Goal: Complete application form

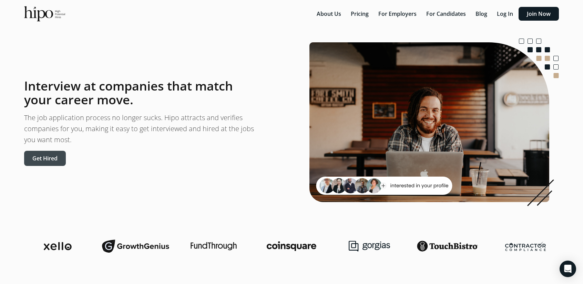
click at [49, 164] on button "Get Hired" at bounding box center [45, 158] width 42 height 15
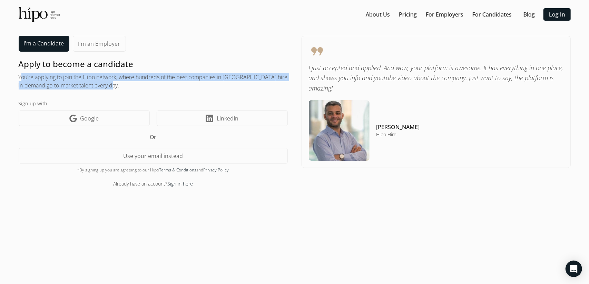
drag, startPoint x: 18, startPoint y: 75, endPoint x: 120, endPoint y: 88, distance: 102.5
click at [117, 88] on h2 "You're applying to join the Hipo network, where hundreds of the best companies …" at bounding box center [153, 81] width 269 height 17
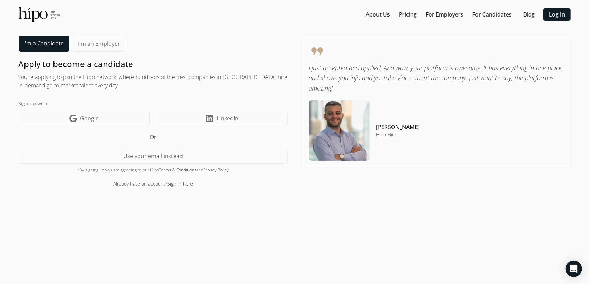
click at [139, 90] on div "Apply to become a candidate You're applying to join the Hipo network, where hun…" at bounding box center [153, 123] width 269 height 129
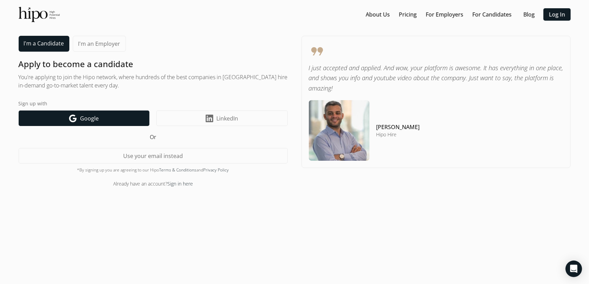
click at [93, 122] on link "Google icon Google" at bounding box center [84, 119] width 131 height 16
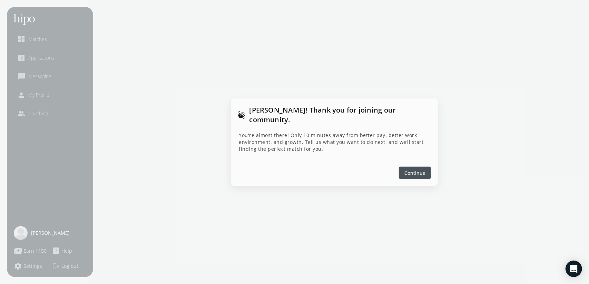
click at [410, 171] on span "Continue" at bounding box center [414, 172] width 21 height 7
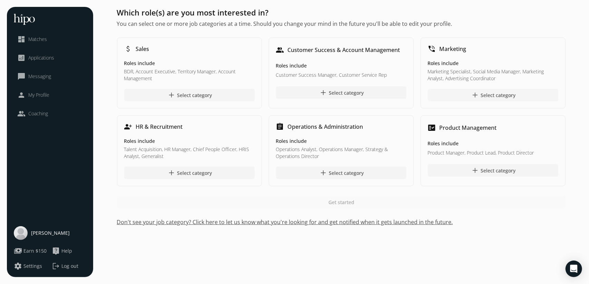
click at [489, 94] on div "add Select category" at bounding box center [492, 95] width 44 height 8
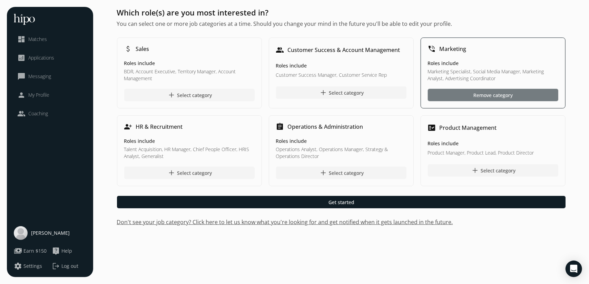
click at [485, 99] on div at bounding box center [493, 95] width 130 height 12
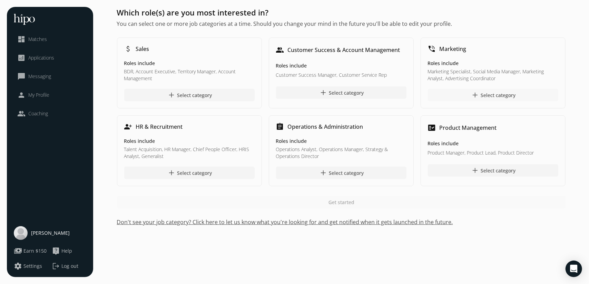
click at [453, 91] on div at bounding box center [493, 95] width 130 height 12
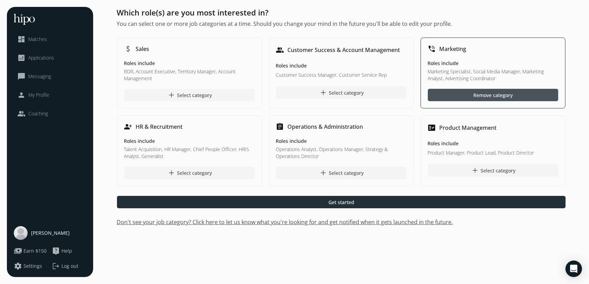
click at [344, 200] on span "Get started" at bounding box center [341, 202] width 26 height 7
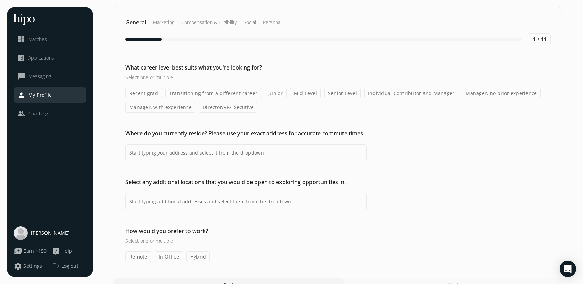
click at [188, 93] on label "Transitioning from a different career" at bounding box center [214, 93] width 96 height 11
click at [0, 0] on input "Transitioning from a different career" at bounding box center [0, 0] width 0 height 0
click at [188, 93] on label "Transitioning from a different career" at bounding box center [214, 93] width 96 height 11
click at [0, 0] on input "Transitioning from a different career" at bounding box center [0, 0] width 0 height 0
click at [175, 110] on label "Manager, with experience" at bounding box center [161, 107] width 70 height 11
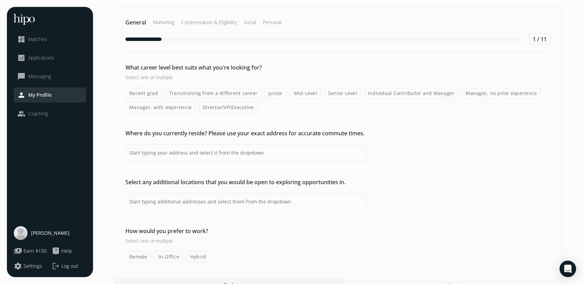
click at [0, 0] on input "Manager, with experience" at bounding box center [0, 0] width 0 height 0
click at [198, 91] on label "Transitioning from a different career" at bounding box center [214, 93] width 96 height 11
click at [0, 0] on input "Transitioning from a different career" at bounding box center [0, 0] width 0 height 0
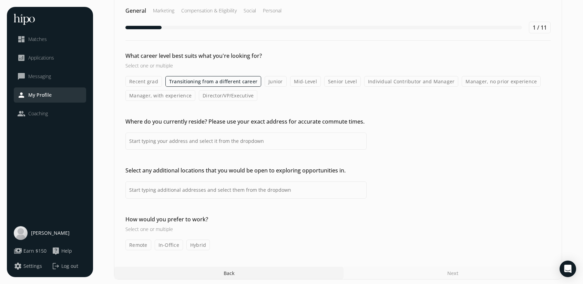
scroll to position [12, 0]
click at [198, 142] on input at bounding box center [246, 140] width 241 height 17
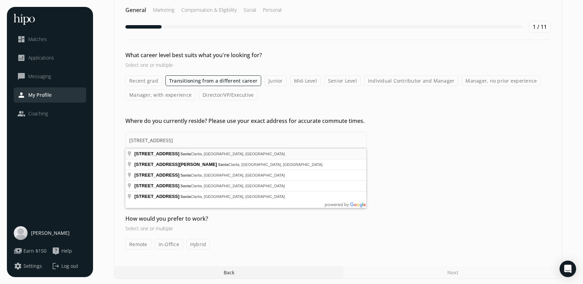
type input "[STREET_ADDRESS]"
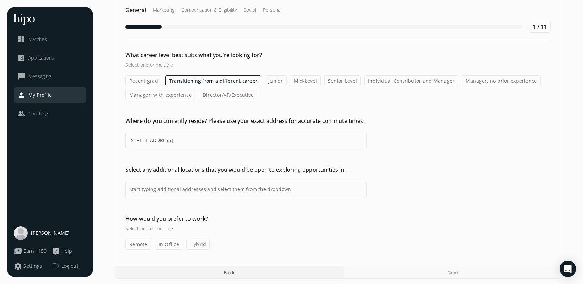
click at [167, 247] on label "In-Office" at bounding box center [169, 244] width 28 height 11
click at [0, 0] on input "In-Office" at bounding box center [0, 0] width 0 height 0
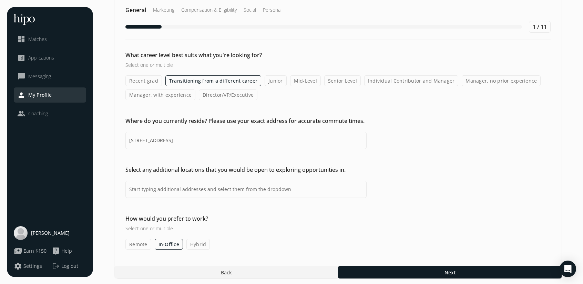
click at [192, 247] on label "Hybrid" at bounding box center [199, 244] width 24 height 11
click at [0, 0] on input "Hybrid" at bounding box center [0, 0] width 0 height 0
click at [129, 244] on label "Remote" at bounding box center [139, 244] width 26 height 11
click at [0, 0] on input "Remote" at bounding box center [0, 0] width 0 height 0
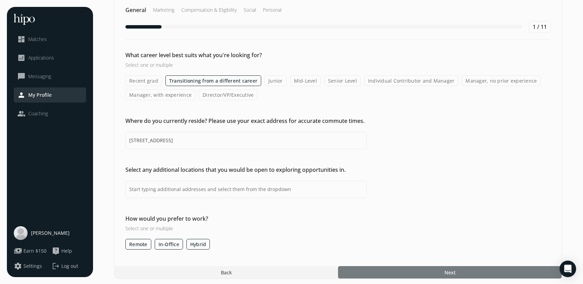
click at [384, 272] on div at bounding box center [450, 273] width 224 height 12
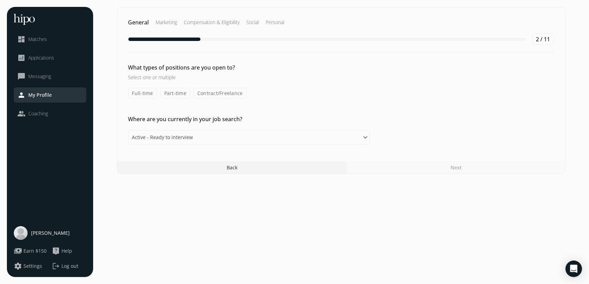
click at [144, 93] on label "Full-time" at bounding box center [142, 93] width 29 height 11
click at [0, 0] on input "Full-time" at bounding box center [0, 0] width 0 height 0
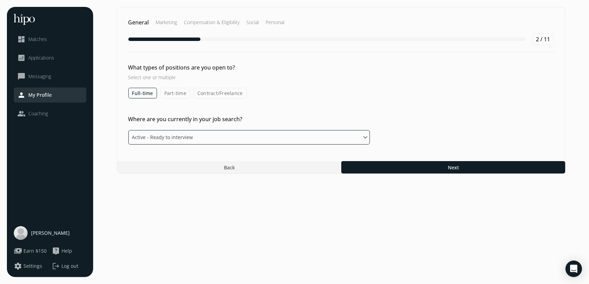
click at [165, 138] on select "Please select an option Active - Ready to interview Passive - Open to exploring…" at bounding box center [248, 137] width 241 height 14
click at [128, 130] on select "Please select an option Active - Ready to interview Passive - Open to exploring…" at bounding box center [248, 137] width 241 height 14
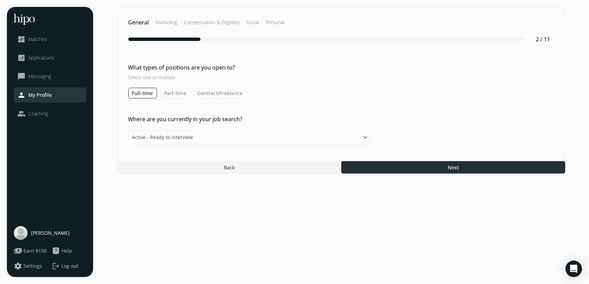
click at [442, 169] on div at bounding box center [453, 167] width 224 height 12
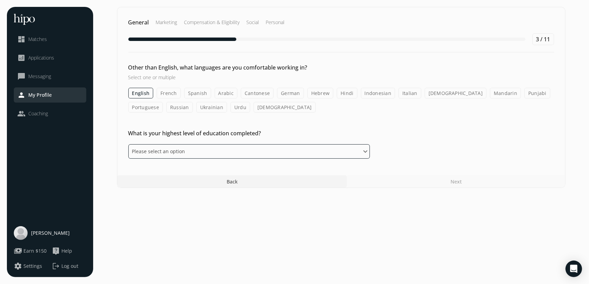
click at [170, 152] on select "Please select an option Some High School High School Diploma Some University or…" at bounding box center [248, 151] width 241 height 14
select select "bachelor"
click at [128, 144] on select "Please select an option Some High School High School Diploma Some University or…" at bounding box center [248, 151] width 241 height 14
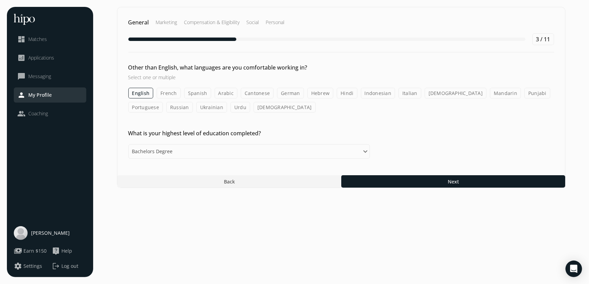
click at [218, 211] on section "General Marketing Compensation & Eligibility Social Personal 3 / 11 Other than …" at bounding box center [341, 142] width 482 height 271
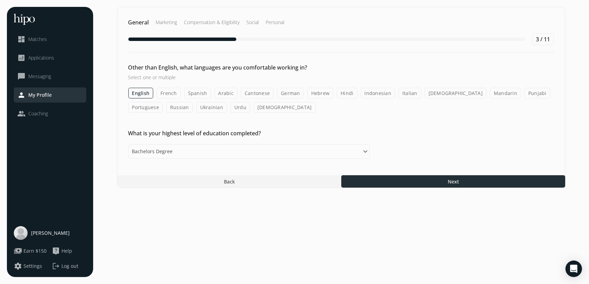
click at [420, 184] on div at bounding box center [453, 182] width 224 height 12
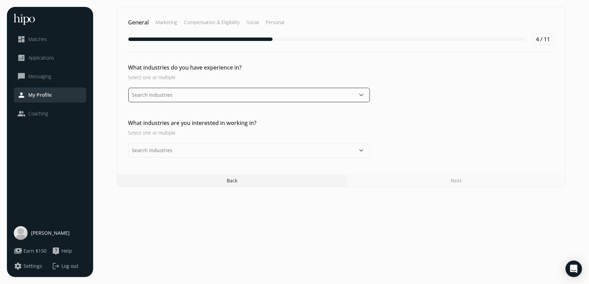
click at [160, 95] on input "text" at bounding box center [248, 95] width 241 height 14
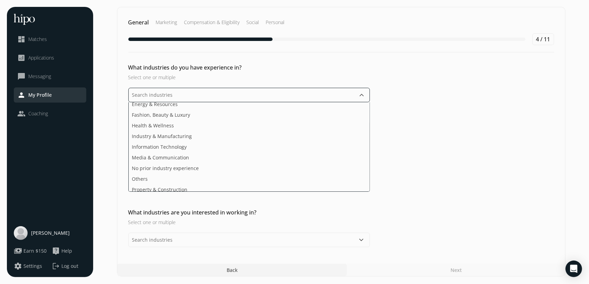
scroll to position [69, 0]
click at [174, 96] on input "text" at bounding box center [248, 95] width 241 height 14
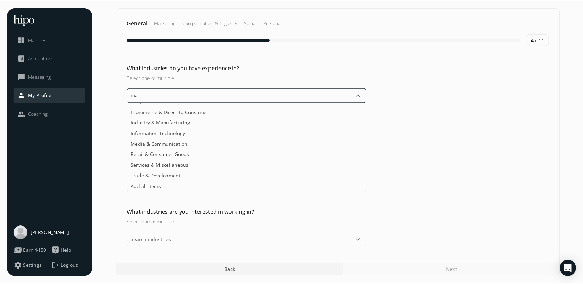
scroll to position [0, 0]
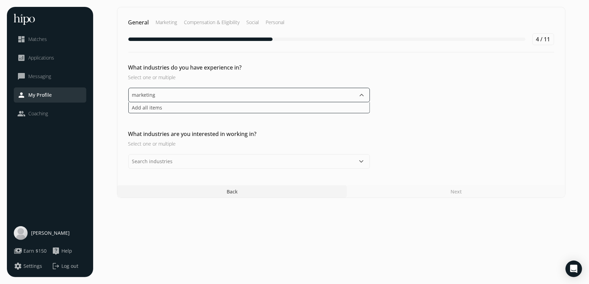
type input "marketing"
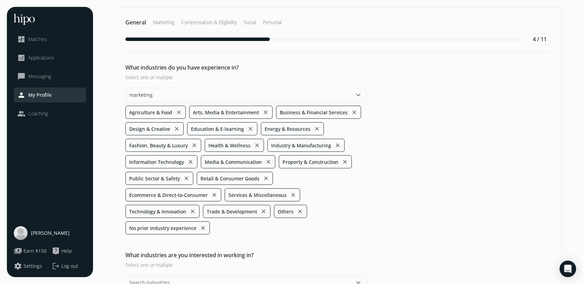
click at [179, 110] on button "close" at bounding box center [179, 113] width 6 height 10
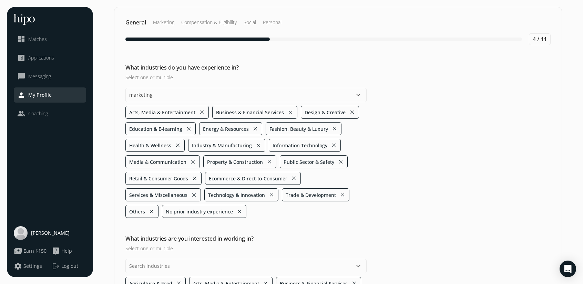
click at [332, 131] on button "close" at bounding box center [335, 129] width 6 height 10
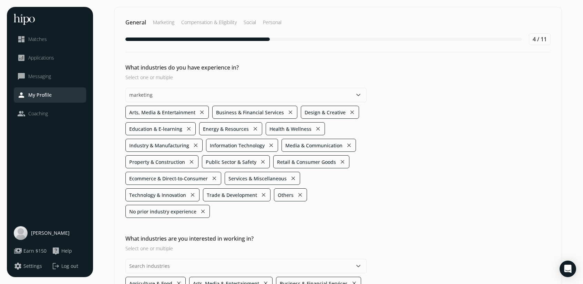
click at [255, 124] on button "close" at bounding box center [255, 129] width 6 height 10
click at [250, 125] on button "close" at bounding box center [252, 129] width 6 height 10
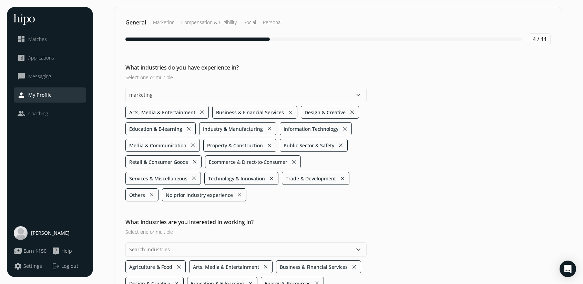
click at [267, 128] on button "close" at bounding box center [270, 129] width 6 height 10
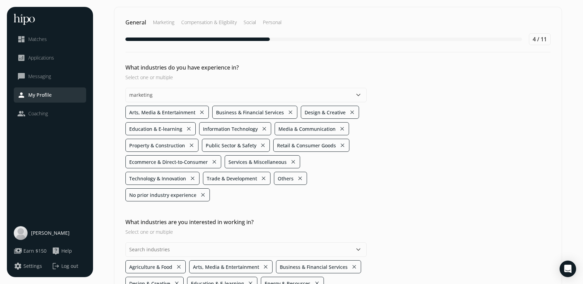
click at [263, 126] on button "close" at bounding box center [264, 129] width 6 height 10
click at [342, 128] on button "close" at bounding box center [343, 129] width 6 height 10
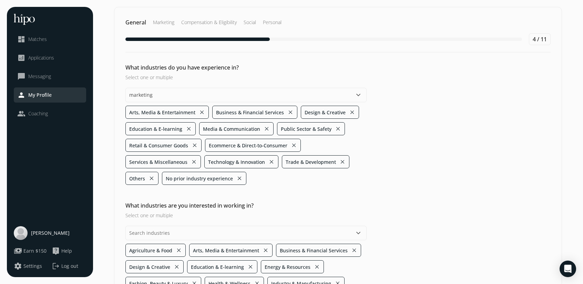
click at [292, 144] on button "close" at bounding box center [294, 146] width 6 height 10
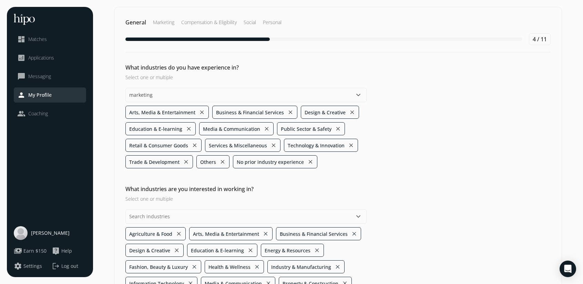
click at [223, 159] on button "close" at bounding box center [223, 162] width 6 height 10
click at [274, 158] on button "close" at bounding box center [274, 162] width 6 height 10
click at [273, 142] on button "close" at bounding box center [274, 146] width 6 height 10
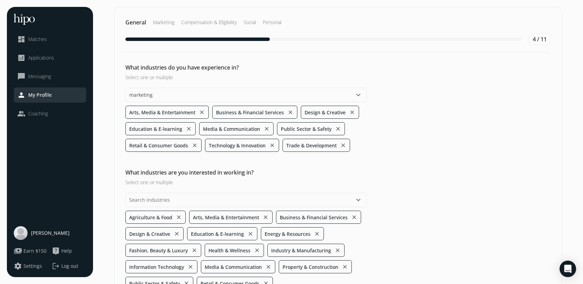
click at [197, 145] on button "close" at bounding box center [195, 146] width 6 height 10
click at [262, 143] on button "close" at bounding box center [264, 146] width 6 height 10
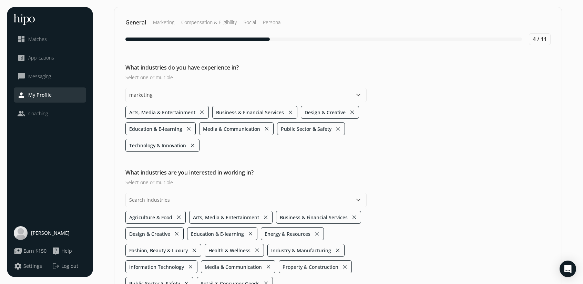
click at [194, 145] on button "close" at bounding box center [193, 146] width 6 height 10
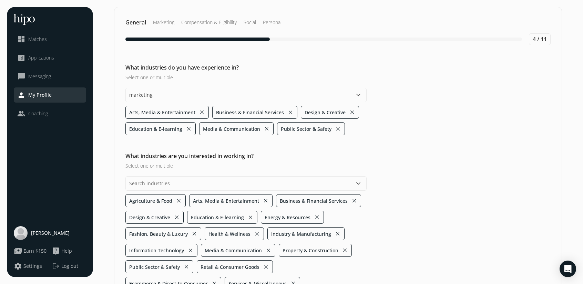
click at [288, 110] on button "close" at bounding box center [291, 113] width 6 height 10
click at [334, 113] on button "close" at bounding box center [337, 113] width 6 height 10
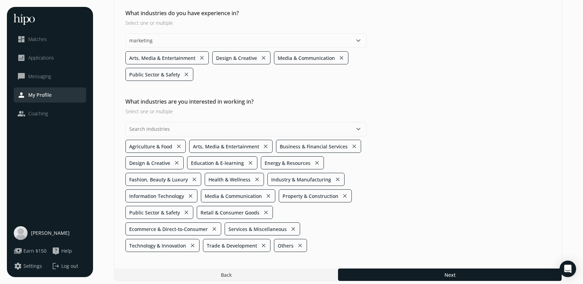
scroll to position [56, 0]
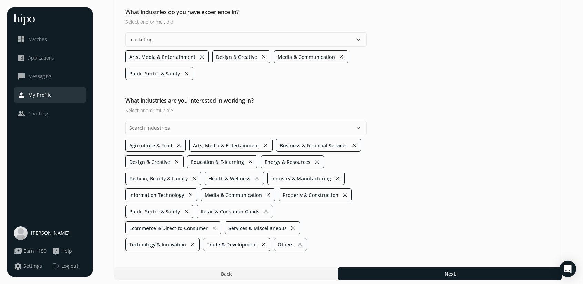
click at [263, 209] on button "close" at bounding box center [266, 212] width 6 height 10
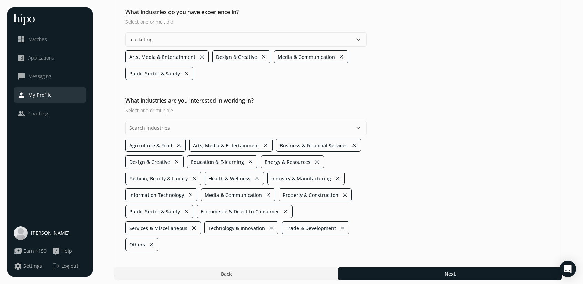
click at [342, 227] on button "close" at bounding box center [343, 228] width 6 height 10
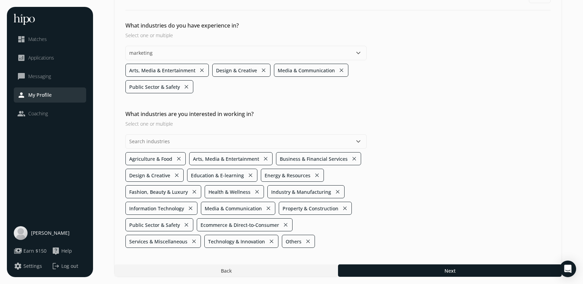
scroll to position [39, 0]
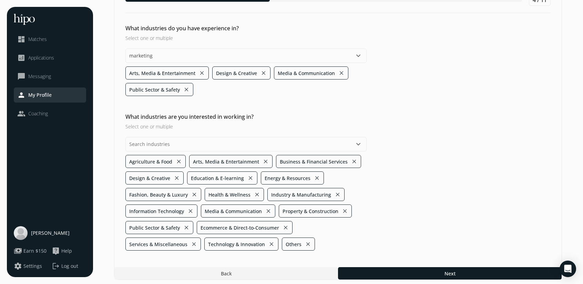
click at [459, 194] on div "What industries are you interested in working in? Select one or multiple keyboa…" at bounding box center [338, 182] width 448 height 138
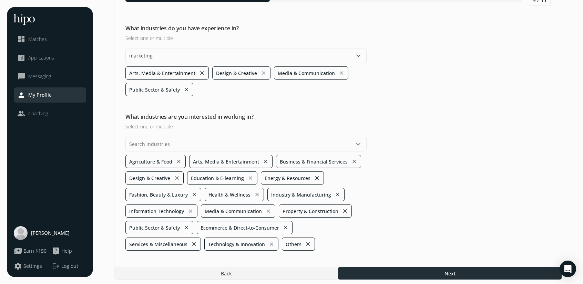
click at [442, 270] on div at bounding box center [450, 274] width 224 height 12
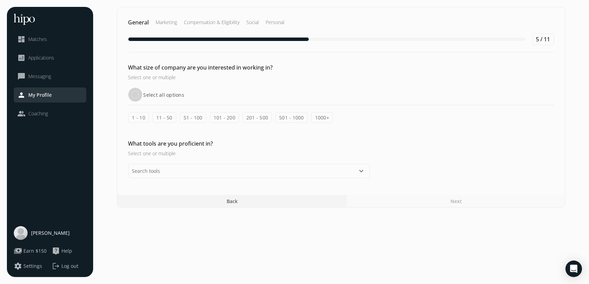
click at [137, 94] on input "Select all options" at bounding box center [135, 95] width 14 height 14
checkbox input "true"
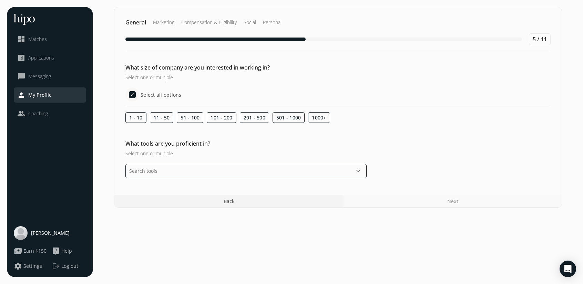
click at [199, 169] on input "text" at bounding box center [246, 171] width 241 height 14
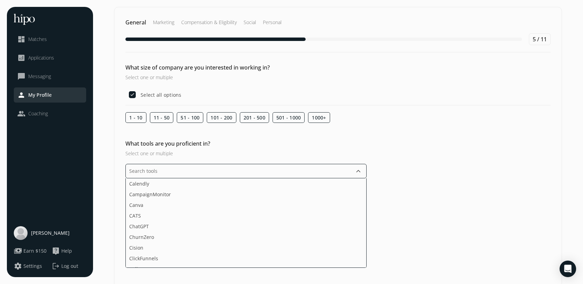
scroll to position [172, 0]
click at [150, 205] on li "Canva" at bounding box center [246, 204] width 241 height 11
click at [148, 211] on li "Google Docs" at bounding box center [246, 216] width 241 height 11
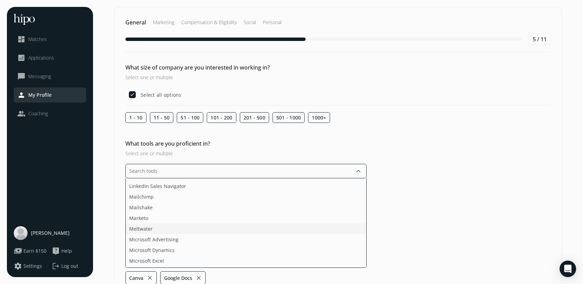
scroll to position [862, 0]
click at [152, 195] on li "Mailshake" at bounding box center [246, 198] width 241 height 11
click at [164, 215] on li "Microsoft Excel" at bounding box center [246, 217] width 241 height 11
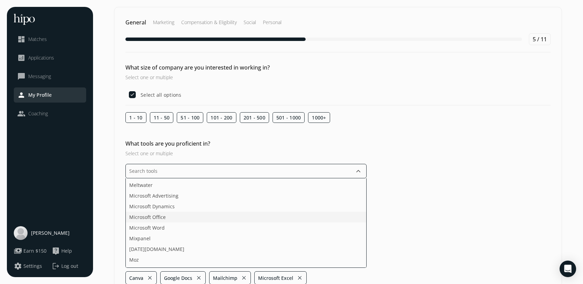
click at [164, 217] on span "Microsoft Office" at bounding box center [147, 217] width 37 height 7
click at [162, 217] on li "Microsoft Word" at bounding box center [246, 217] width 241 height 11
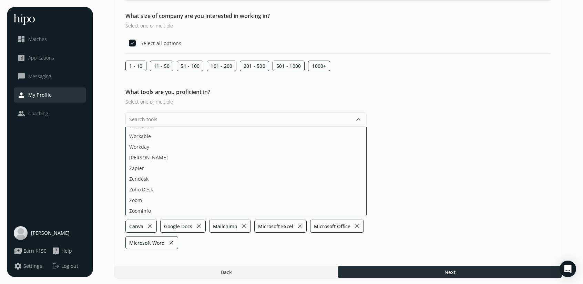
scroll to position [0, 0]
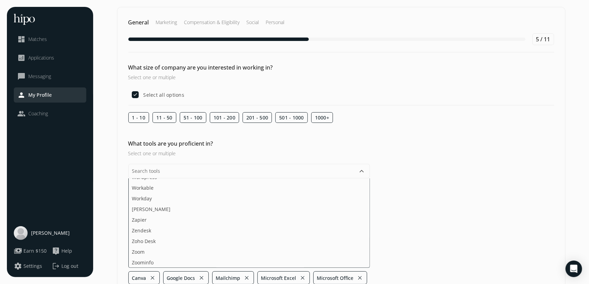
click at [472, 267] on section "General Marketing Compensation & Eligibility Social Personal 5 / 11 What size o…" at bounding box center [341, 169] width 482 height 324
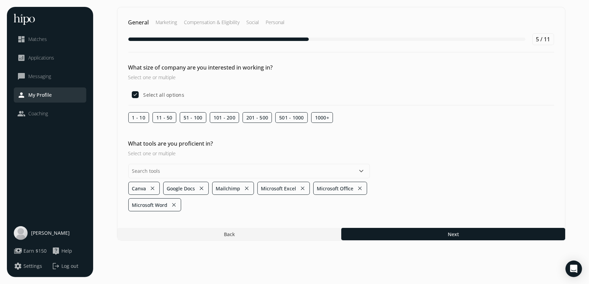
click at [151, 204] on span "Microsoft Word" at bounding box center [150, 205] width 36 height 7
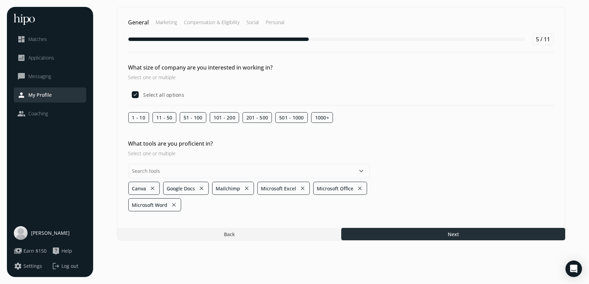
click at [410, 238] on div at bounding box center [453, 234] width 224 height 12
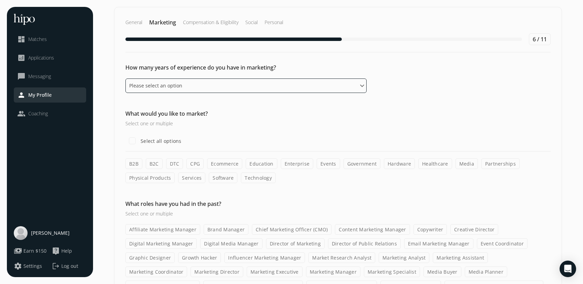
click at [227, 80] on select "Please select an option 0 - 1 years 2 - 3 years 4 - 5 years 6 - 8 years 9+ years" at bounding box center [246, 86] width 241 height 14
select select "zero_one_years"
click at [126, 79] on select "Please select an option 0 - 1 years 2 - 3 years 4 - 5 years 6 - 8 years 9+ years" at bounding box center [246, 86] width 241 height 14
click at [281, 120] on h3 "Select one or multiple" at bounding box center [246, 123] width 241 height 7
click at [134, 140] on input "Select all options" at bounding box center [133, 141] width 14 height 14
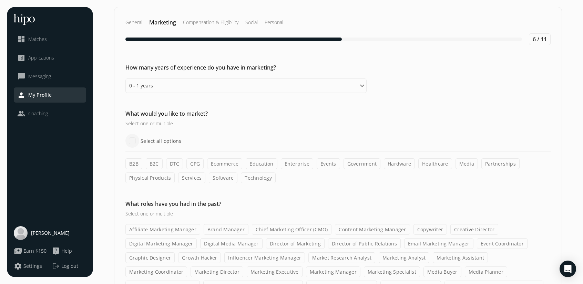
checkbox input "true"
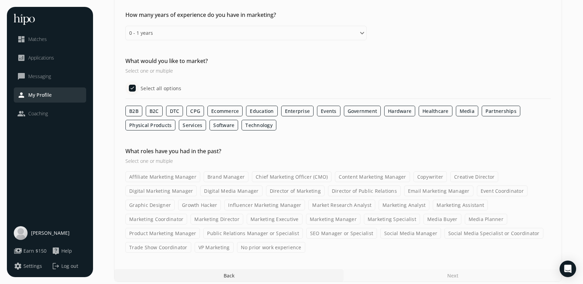
scroll to position [55, 0]
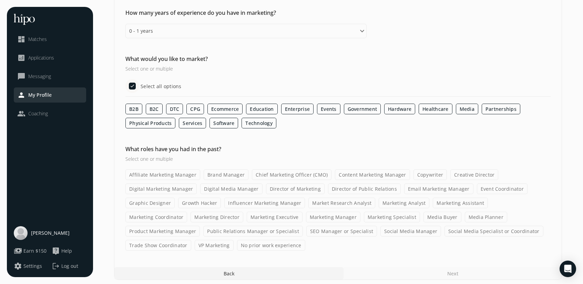
click at [364, 216] on label "Marketing Specialist" at bounding box center [392, 217] width 56 height 11
click at [0, 0] on input "Marketing Specialist" at bounding box center [0, 0] width 0 height 0
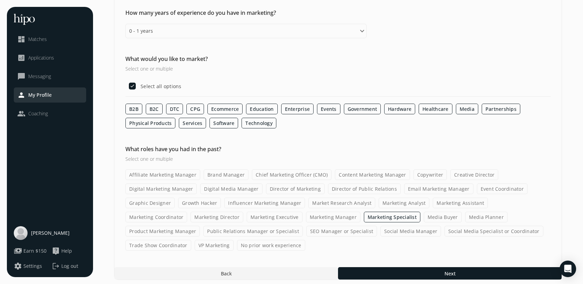
click at [466, 215] on label "Media Planner" at bounding box center [487, 217] width 42 height 11
click at [0, 0] on input "Media Planner" at bounding box center [0, 0] width 0 height 0
click at [445, 231] on label "Social Media Specialist or Coordinator" at bounding box center [494, 231] width 99 height 11
click at [0, 0] on input "Social Media Specialist or Coordinator" at bounding box center [0, 0] width 0 height 0
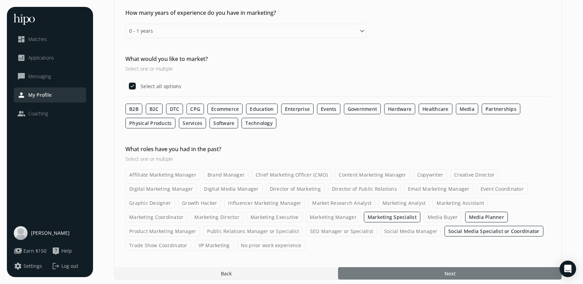
click at [379, 270] on div at bounding box center [450, 274] width 224 height 12
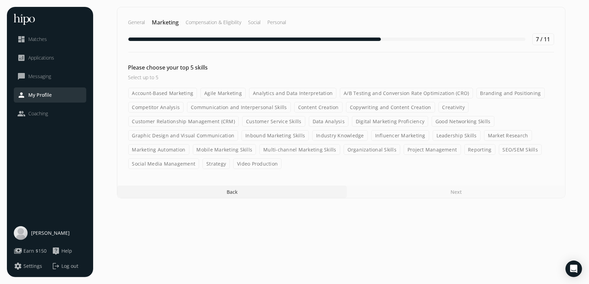
click at [303, 109] on label "Content Creation" at bounding box center [318, 107] width 48 height 11
click at [0, 0] on input "Content Creation" at bounding box center [0, 0] width 0 height 0
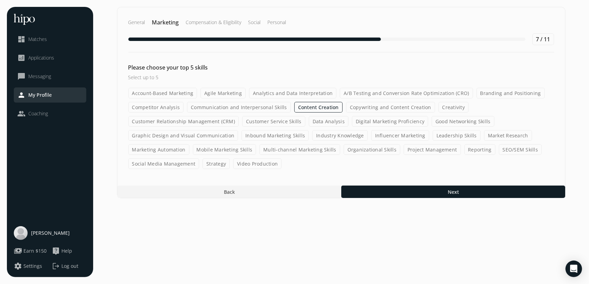
click at [213, 166] on label "Strategy" at bounding box center [215, 164] width 27 height 11
click at [0, 0] on input "Strategy" at bounding box center [0, 0] width 0 height 0
click at [172, 163] on label "Social Media Management" at bounding box center [163, 164] width 71 height 11
click at [0, 0] on input "Social Media Management" at bounding box center [0, 0] width 0 height 0
click at [433, 149] on label "Project Management" at bounding box center [431, 149] width 57 height 11
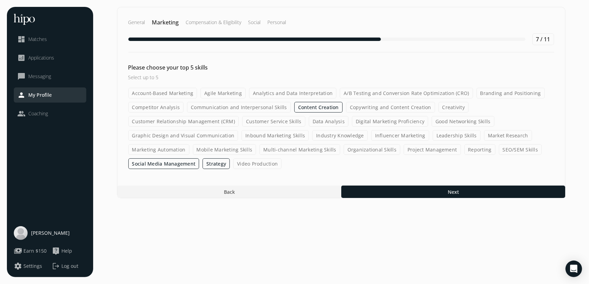
click at [0, 0] on input "Project Management" at bounding box center [0, 0] width 0 height 0
click at [462, 134] on label "Leadership Skills" at bounding box center [456, 135] width 48 height 11
click at [0, 0] on input "Leadership Skills" at bounding box center [0, 0] width 0 height 0
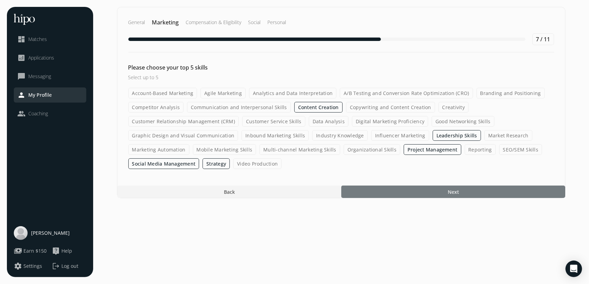
click at [408, 188] on div at bounding box center [453, 192] width 224 height 12
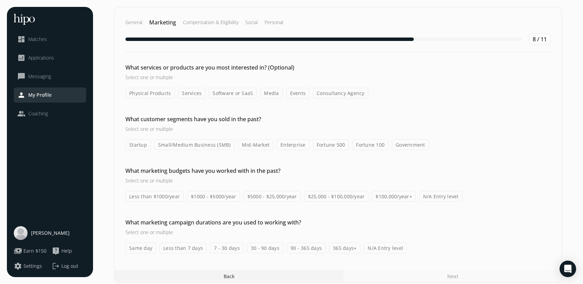
click at [272, 96] on label "Media" at bounding box center [271, 93] width 22 height 11
click at [0, 0] on input "Media" at bounding box center [0, 0] width 0 height 0
click at [290, 92] on label "Events" at bounding box center [298, 93] width 23 height 11
click at [0, 0] on input "Events" at bounding box center [0, 0] width 0 height 0
click at [198, 92] on label "Services" at bounding box center [191, 93] width 27 height 11
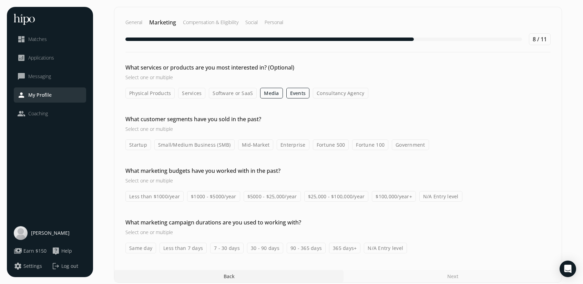
click at [0, 0] on input "Services" at bounding box center [0, 0] width 0 height 0
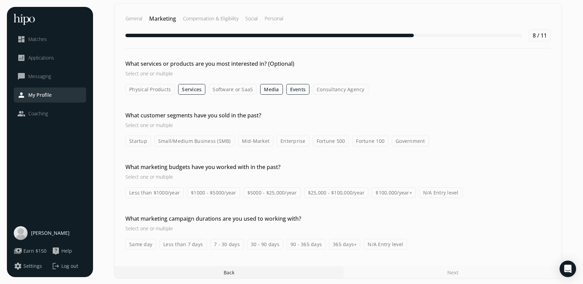
scroll to position [4, 0]
drag, startPoint x: 255, startPoint y: 143, endPoint x: 268, endPoint y: 142, distance: 12.9
click at [255, 143] on label "Mid-Market" at bounding box center [256, 141] width 36 height 11
click at [0, 0] on input "Mid-Market" at bounding box center [0, 0] width 0 height 0
click at [295, 141] on label "Enterprise" at bounding box center [293, 141] width 33 height 11
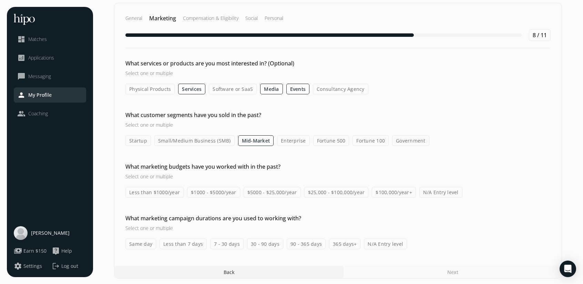
click at [0, 0] on input "Enterprise" at bounding box center [0, 0] width 0 height 0
drag, startPoint x: 315, startPoint y: 142, endPoint x: 356, endPoint y: 141, distance: 41.0
click at [317, 142] on label "Fortune 500" at bounding box center [331, 141] width 36 height 11
click at [367, 141] on label "Fortune 100" at bounding box center [371, 141] width 36 height 11
click at [0, 0] on input "Fortune 100" at bounding box center [0, 0] width 0 height 0
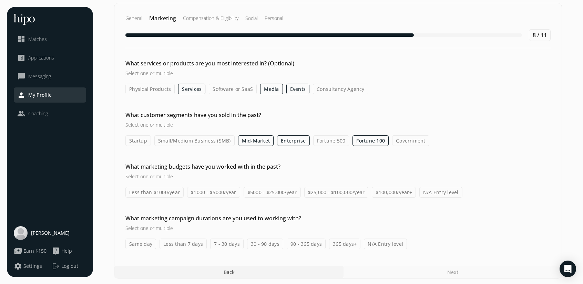
click at [336, 140] on label "Fortune 500" at bounding box center [331, 141] width 36 height 11
click at [0, 0] on input "Fortune 500" at bounding box center [0, 0] width 0 height 0
click at [399, 140] on label "Government" at bounding box center [410, 141] width 37 height 11
click at [0, 0] on input "Government" at bounding box center [0, 0] width 0 height 0
click at [162, 192] on label "Less than $1000/year" at bounding box center [155, 192] width 58 height 11
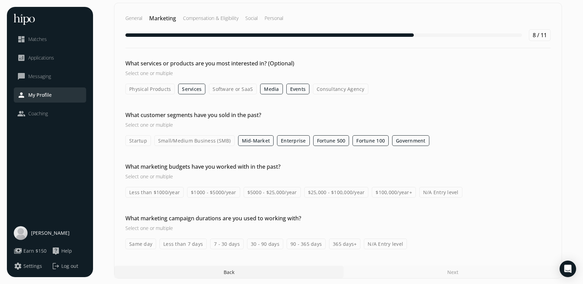
click at [0, 0] on input "Less than $1000/year" at bounding box center [0, 0] width 0 height 0
click at [212, 242] on label "7 - 30 days" at bounding box center [226, 244] width 33 height 11
click at [0, 0] on input "7 - 30 days" at bounding box center [0, 0] width 0 height 0
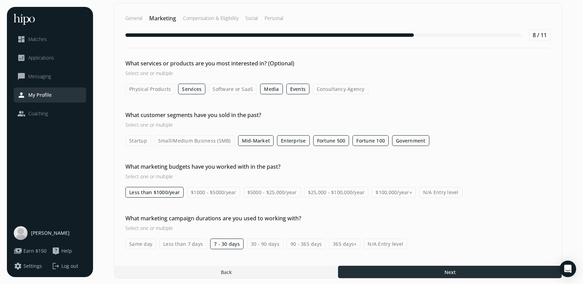
click at [388, 267] on div at bounding box center [450, 272] width 224 height 12
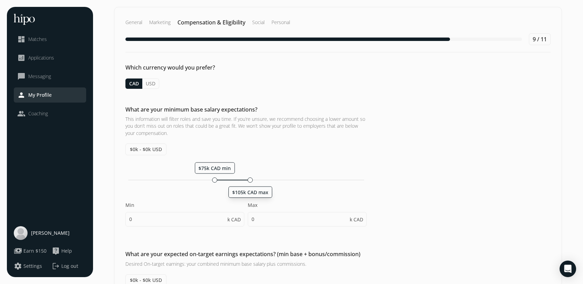
drag, startPoint x: 127, startPoint y: 178, endPoint x: 250, endPoint y: 194, distance: 124.2
click at [250, 183] on div "$105k CAD max" at bounding box center [250, 180] width 5 height 5
type input "75"
type input "105"
type input "75"
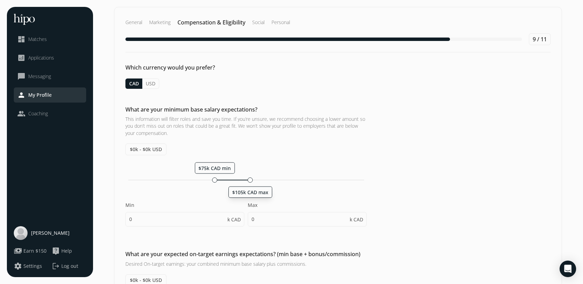
type input "80"
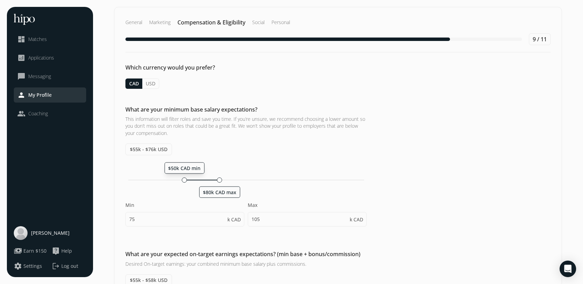
drag, startPoint x: 215, startPoint y: 179, endPoint x: 183, endPoint y: 183, distance: 32.0
click at [183, 183] on div "$50k CAD min $80k CAD max Min 75 k CAD Max 105 k CAD" at bounding box center [246, 197] width 241 height 71
type input "50"
type input "80"
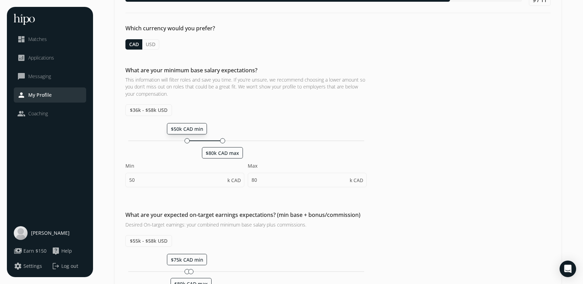
scroll to position [69, 0]
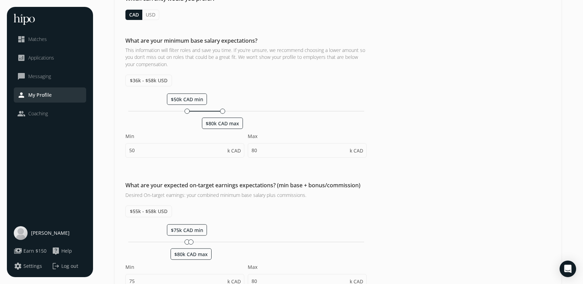
click at [421, 172] on div "Which currency would you prefer? CAD USD What is your hourly rate? $0 - $0 USD …" at bounding box center [338, 189] width 448 height 391
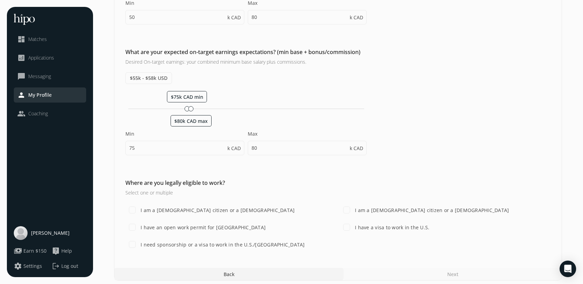
scroll to position [204, 0]
click at [390, 205] on label "I am a [DEMOGRAPHIC_DATA] citizen or a [DEMOGRAPHIC_DATA]" at bounding box center [432, 208] width 156 height 7
click at [354, 203] on input "I am a [DEMOGRAPHIC_DATA] citizen or a [DEMOGRAPHIC_DATA]" at bounding box center [347, 209] width 14 height 14
checkbox input "true"
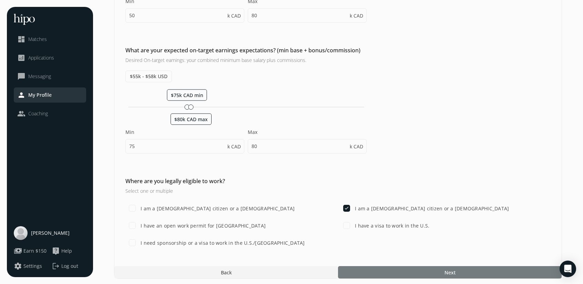
click at [383, 273] on div at bounding box center [450, 273] width 224 height 12
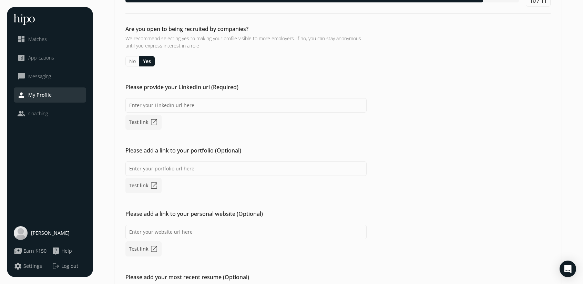
scroll to position [20, 0]
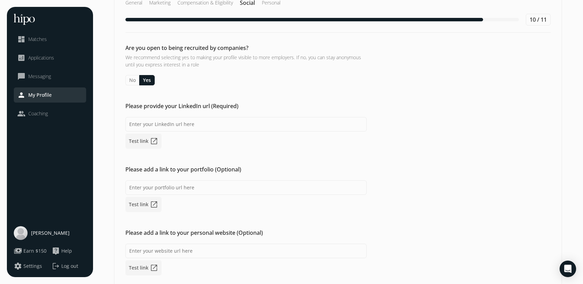
click at [134, 81] on button "No" at bounding box center [133, 80] width 14 height 10
click at [141, 79] on button "Yes" at bounding box center [147, 80] width 15 height 10
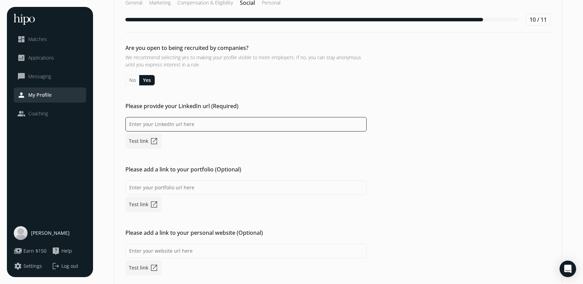
click at [139, 125] on input at bounding box center [246, 124] width 241 height 14
paste input "[DOMAIN_NAME][URL][PERSON_NAME]"
type input "[DOMAIN_NAME][URL][PERSON_NAME]"
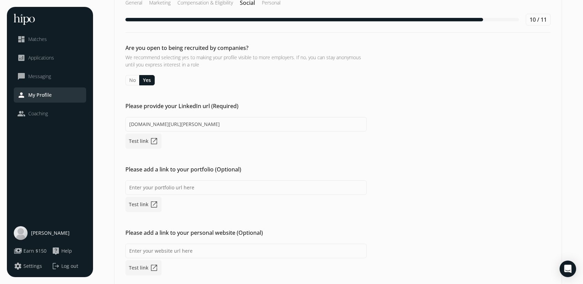
click at [451, 143] on div "Please provide your LinkedIn url (Required) [DOMAIN_NAME][URL][PERSON_NAME] Tes…" at bounding box center [338, 125] width 448 height 47
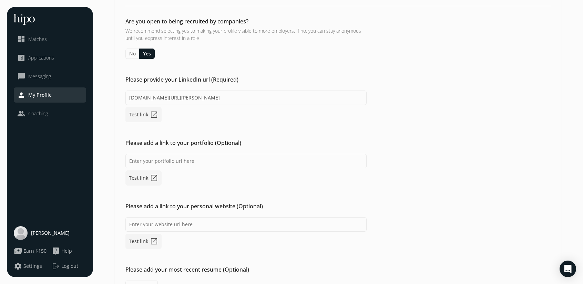
scroll to position [89, 0]
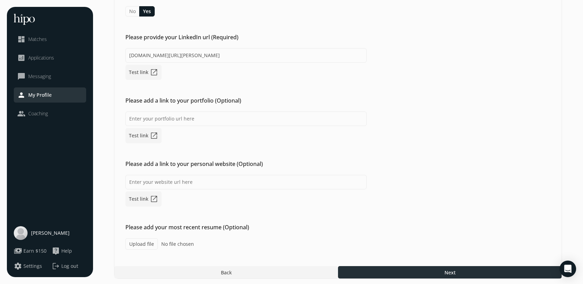
click at [393, 267] on div at bounding box center [450, 273] width 224 height 12
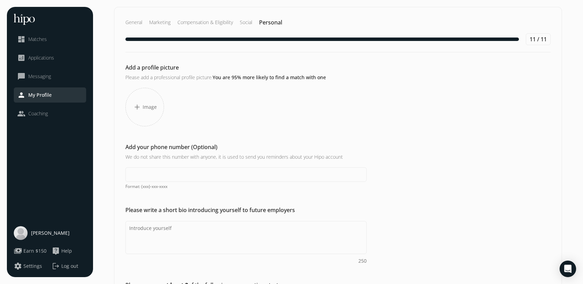
click at [149, 107] on span "Image" at bounding box center [150, 107] width 14 height 7
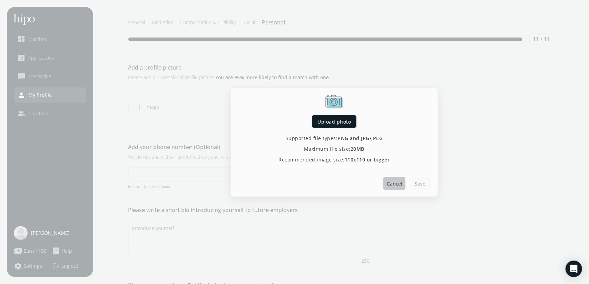
click at [397, 184] on span "Cancel" at bounding box center [394, 183] width 16 height 7
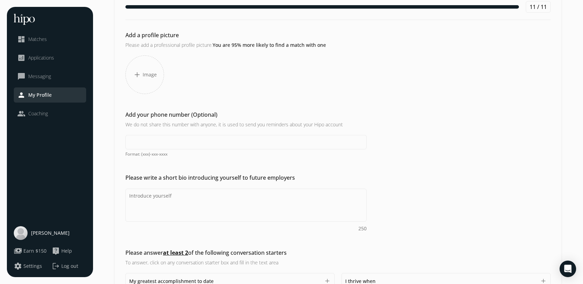
scroll to position [34, 0]
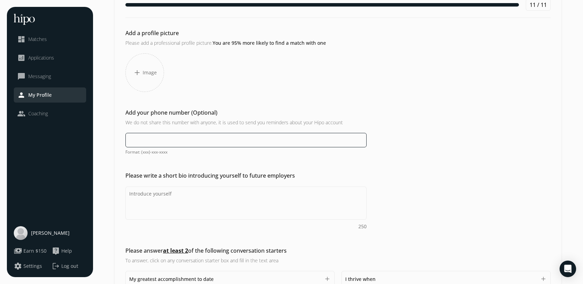
click at [152, 136] on input at bounding box center [246, 140] width 241 height 14
type input "[PHONE_NUMBER]"
click at [433, 184] on div "Please write a short bio introducing yourself to future employers 250" at bounding box center [338, 201] width 448 height 59
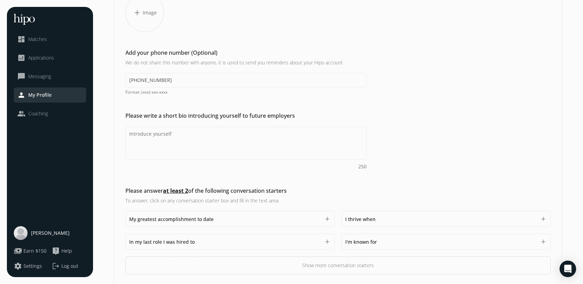
scroll to position [103, 0]
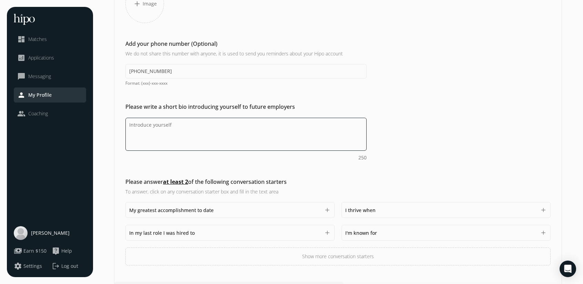
click at [170, 136] on textarea "Do you feel like we missed asking any questions that would improve your profile…" at bounding box center [246, 134] width 241 height 33
click at [151, 139] on textarea "Do you feel like we missed asking any questions that would improve your profile…" at bounding box center [246, 134] width 241 height 33
paste textarea "Ambitious and solution-oriented marketing professional with three months of age…"
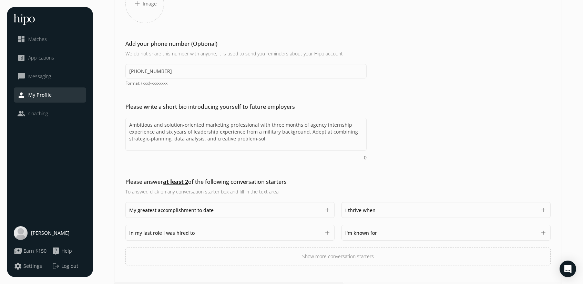
click at [408, 160] on div "Please write a short bio introducing yourself to future employers Ambitious and…" at bounding box center [338, 132] width 448 height 59
click at [316, 137] on textarea "Ambitious and solution-oriented marketing professional with three months of age…" at bounding box center [246, 134] width 241 height 33
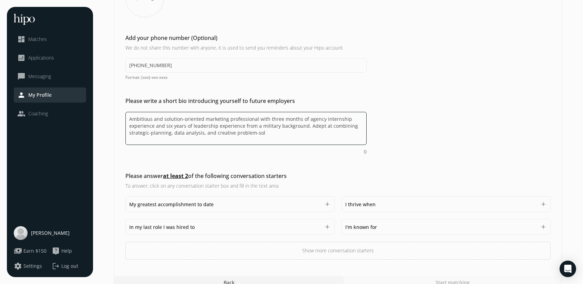
scroll to position [119, 0]
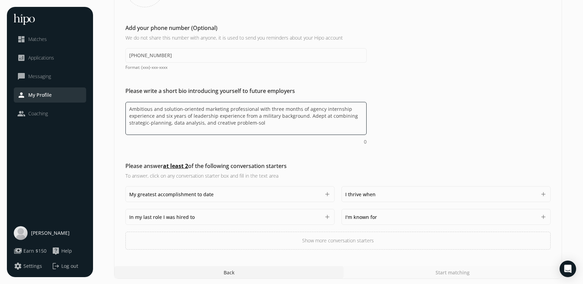
drag, startPoint x: 167, startPoint y: 120, endPoint x: 153, endPoint y: 118, distance: 13.9
click at [166, 120] on textarea "Ambitious and solution-oriented marketing professional with three months of age…" at bounding box center [246, 118] width 241 height 33
click at [259, 121] on textarea "Ambitious and solution-oriented marketing professional with three months of age…" at bounding box center [246, 118] width 241 height 33
drag, startPoint x: 259, startPoint y: 121, endPoint x: 203, endPoint y: 129, distance: 56.7
click at [203, 129] on textarea "Ambitious and solution-oriented marketing professional with three months of age…" at bounding box center [246, 118] width 241 height 33
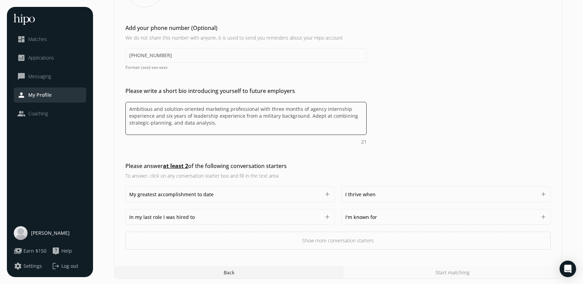
type textarea "Ambitious and solution-oriented marketing professional with three months of age…"
click at [406, 126] on div "Please write a short bio introducing yourself to future employers Ambitious and…" at bounding box center [338, 116] width 448 height 59
click at [350, 217] on span "I'm known for" at bounding box center [362, 217] width 32 height 7
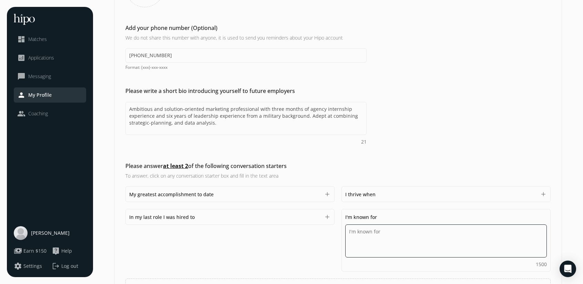
click at [360, 238] on textarea "Do you feel like we missed asking any questions that would improve your profile…" at bounding box center [447, 241] width 202 height 33
type textarea "being a team player and having a positive attitude"
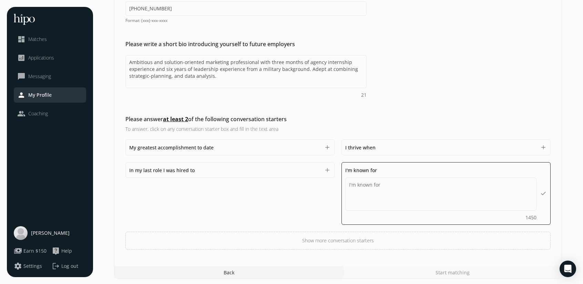
scroll to position [142, 0]
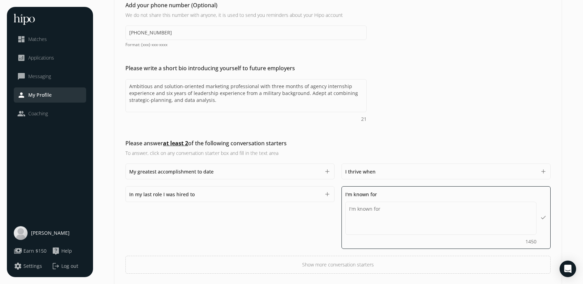
click at [358, 148] on div "Please answer at least 2 of the following conversation starters To answer, clic…" at bounding box center [338, 206] width 448 height 135
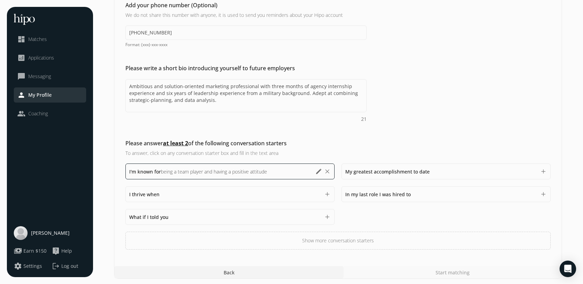
click at [230, 196] on div "I thrive when 1500" at bounding box center [224, 194] width 191 height 8
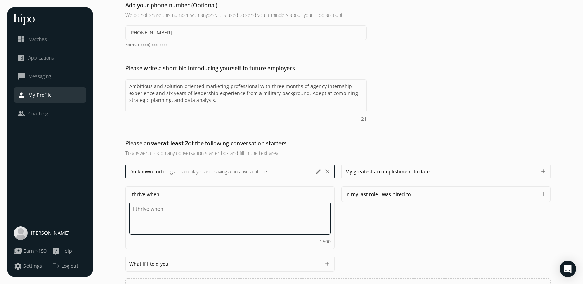
click at [192, 218] on textarea "Do you feel like we missed asking any questions that would improve your profile…" at bounding box center [230, 218] width 202 height 33
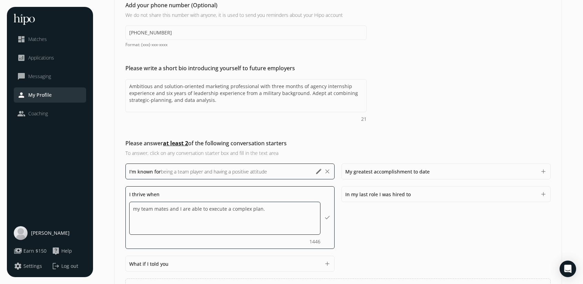
type textarea "my team mates and I are able to execute a complex plan."
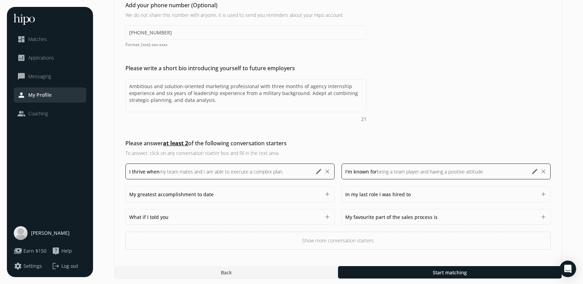
click at [357, 200] on div "In my last role I was hired to 1500 add" at bounding box center [446, 195] width 209 height 16
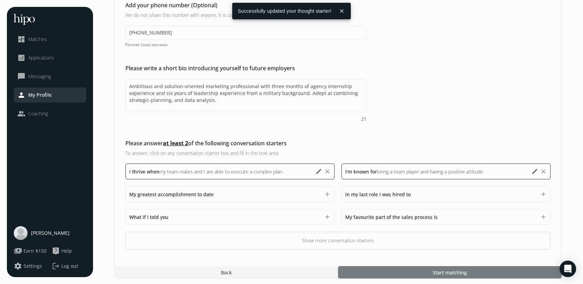
click at [435, 270] on span "Start matching" at bounding box center [450, 272] width 34 height 7
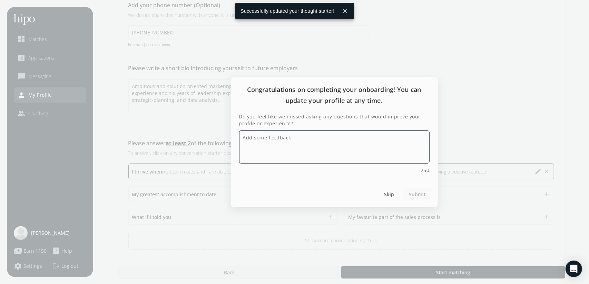
click at [305, 146] on textarea "Do you feel like we missed asking any questions that would improve your profile…" at bounding box center [334, 147] width 190 height 33
click at [388, 198] on span "Skip" at bounding box center [388, 194] width 10 height 7
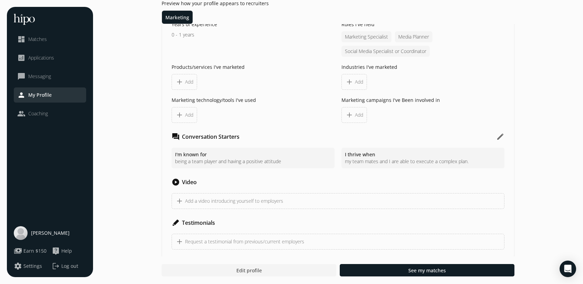
scroll to position [632, 0]
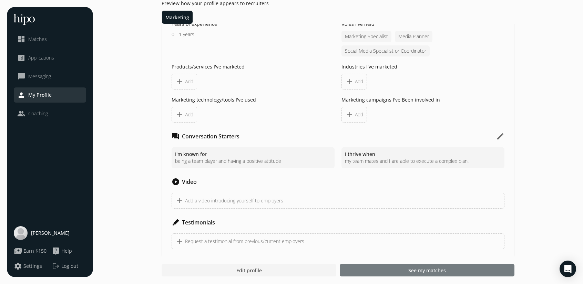
click at [402, 272] on div at bounding box center [427, 270] width 175 height 12
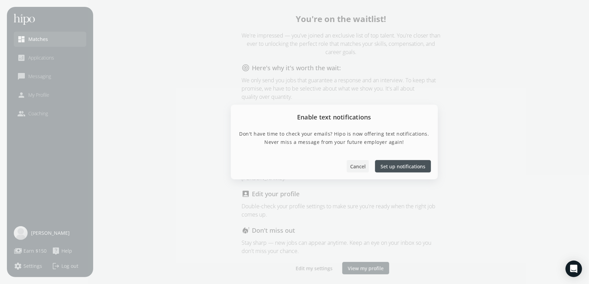
click at [365, 166] on span "Cancel" at bounding box center [358, 166] width 16 height 7
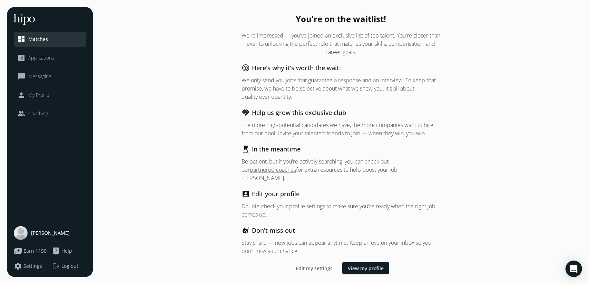
drag, startPoint x: 252, startPoint y: 41, endPoint x: 401, endPoint y: 55, distance: 149.3
click at [401, 55] on p "We're impressed — you've joined an exclusive list of top talent. You're closer …" at bounding box center [341, 43] width 199 height 25
click at [493, 102] on div "You're on the waitlist! We're impressed — you've joined an exclusive list of to…" at bounding box center [341, 142] width 482 height 271
click at [354, 268] on div at bounding box center [365, 268] width 47 height 12
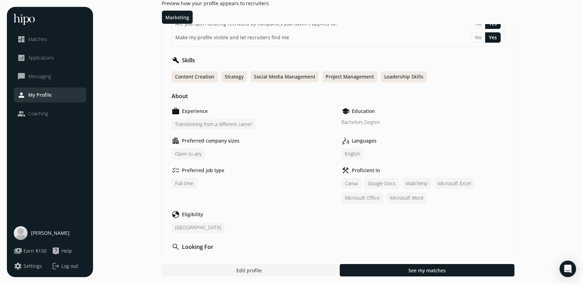
scroll to position [103, 0]
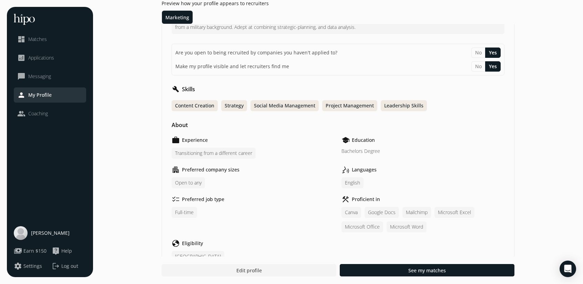
click at [44, 53] on li "analytics Applications" at bounding box center [50, 57] width 72 height 15
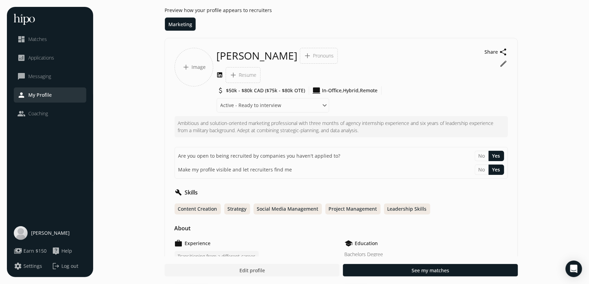
click at [40, 40] on span "Matches" at bounding box center [37, 39] width 19 height 7
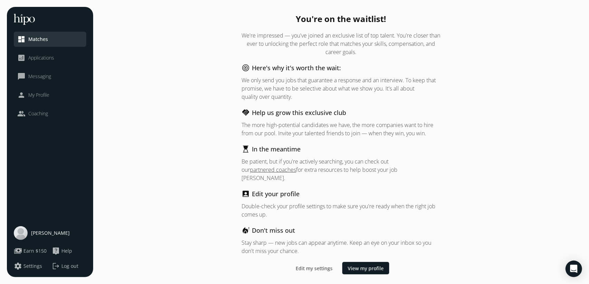
click at [45, 54] on span "Applications" at bounding box center [41, 57] width 26 height 7
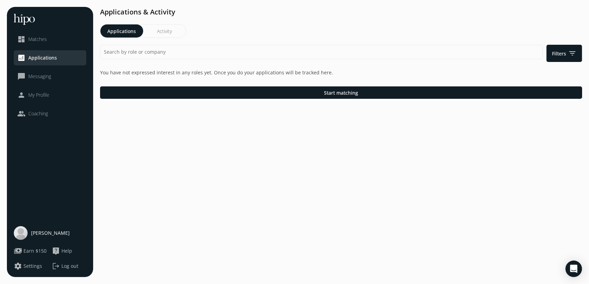
click at [39, 76] on span "Messaging" at bounding box center [39, 76] width 23 height 7
click at [37, 80] on span "Messaging" at bounding box center [39, 76] width 23 height 7
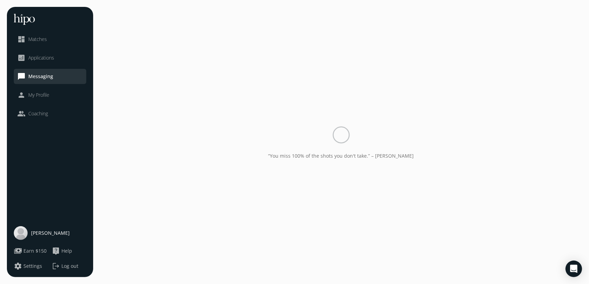
click at [36, 96] on span "My Profile" at bounding box center [38, 95] width 21 height 7
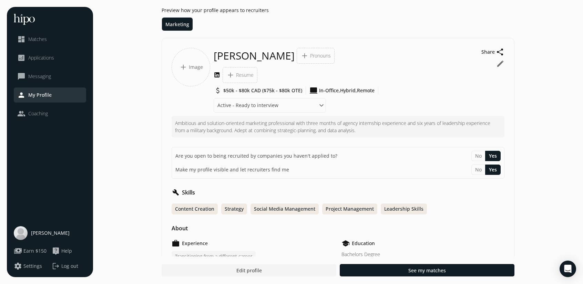
click at [36, 112] on span "Coaching" at bounding box center [38, 113] width 20 height 7
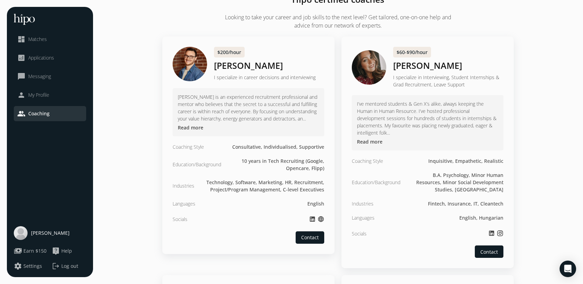
scroll to position [34, 0]
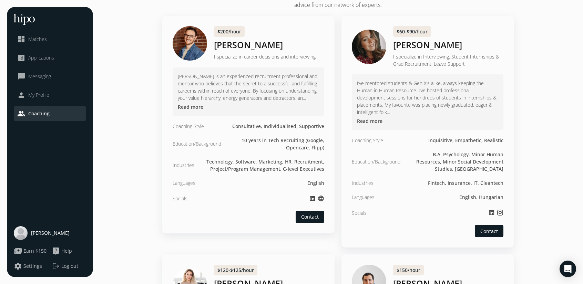
click at [378, 123] on button "Read more" at bounding box center [370, 121] width 26 height 7
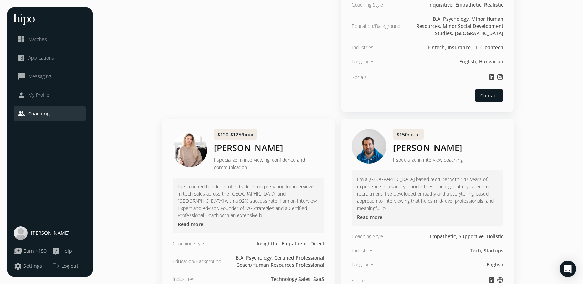
scroll to position [379, 0]
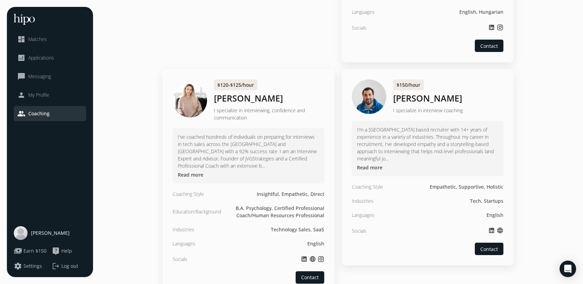
click at [40, 249] on span "Earn $150" at bounding box center [34, 251] width 23 height 7
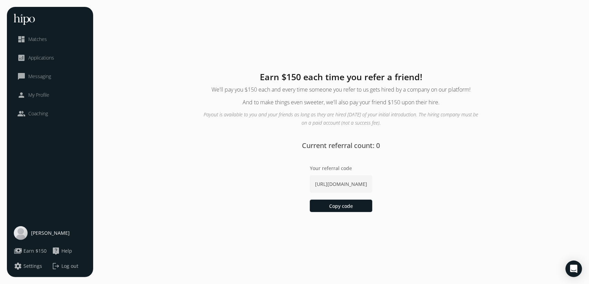
click at [35, 120] on li "people Coaching" at bounding box center [50, 113] width 72 height 15
